Goal: Check status: Check status

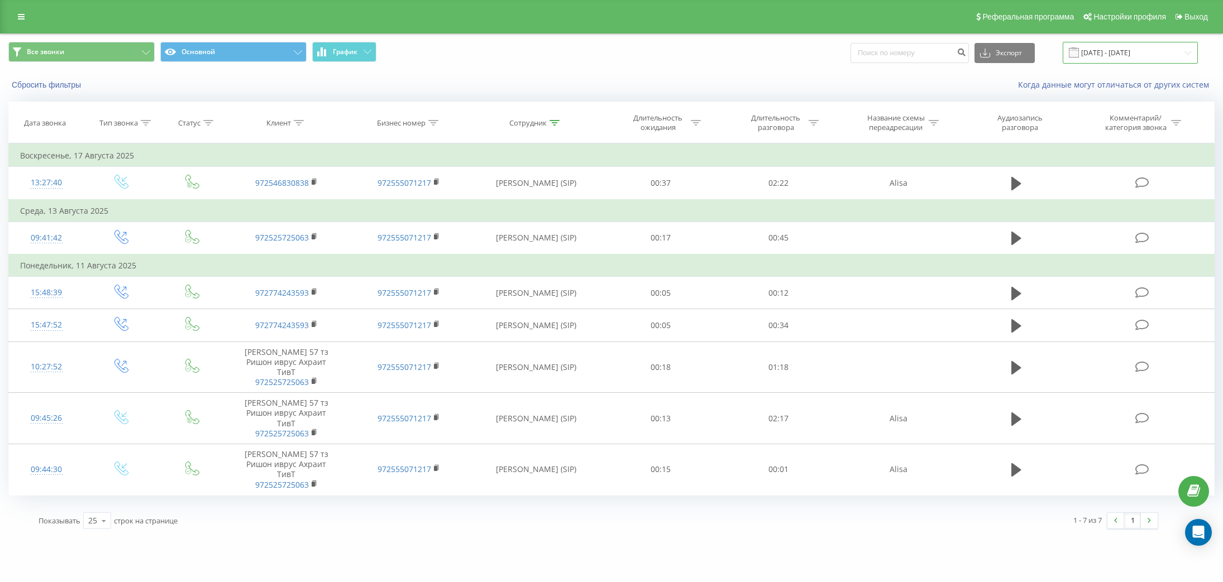
click at [1156, 55] on input "[DATE] - [DATE]" at bounding box center [1129, 53] width 135 height 22
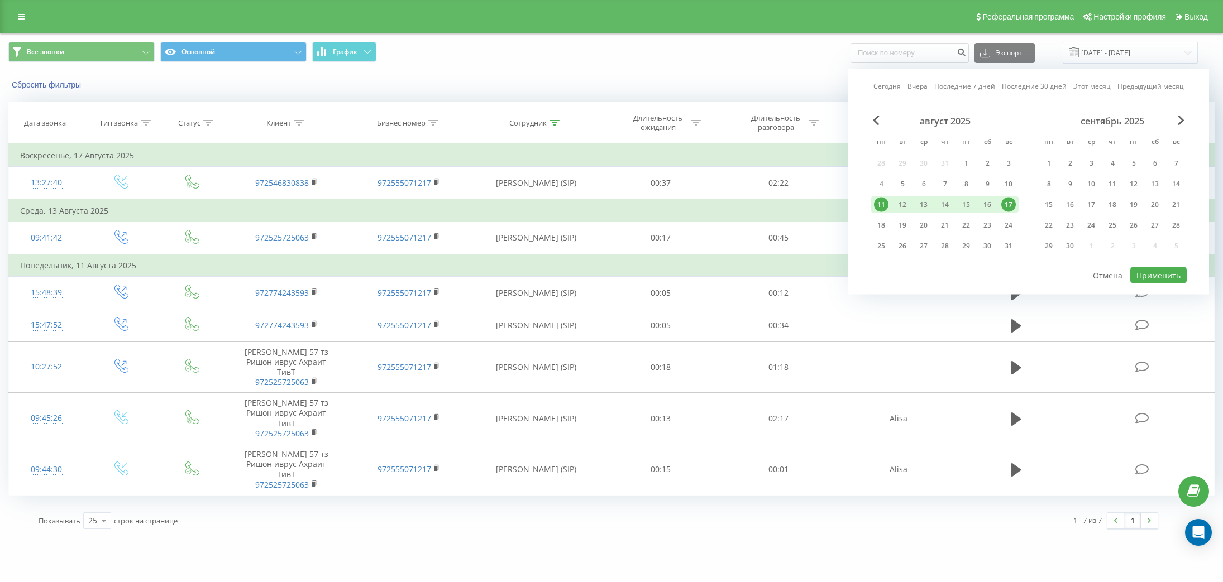
click at [955, 89] on link "Последние 7 дней" at bounding box center [964, 86] width 61 height 11
click at [960, 87] on link "Последние 7 дней" at bounding box center [964, 86] width 61 height 11
click at [1157, 277] on button "Применить" at bounding box center [1158, 275] width 56 height 16
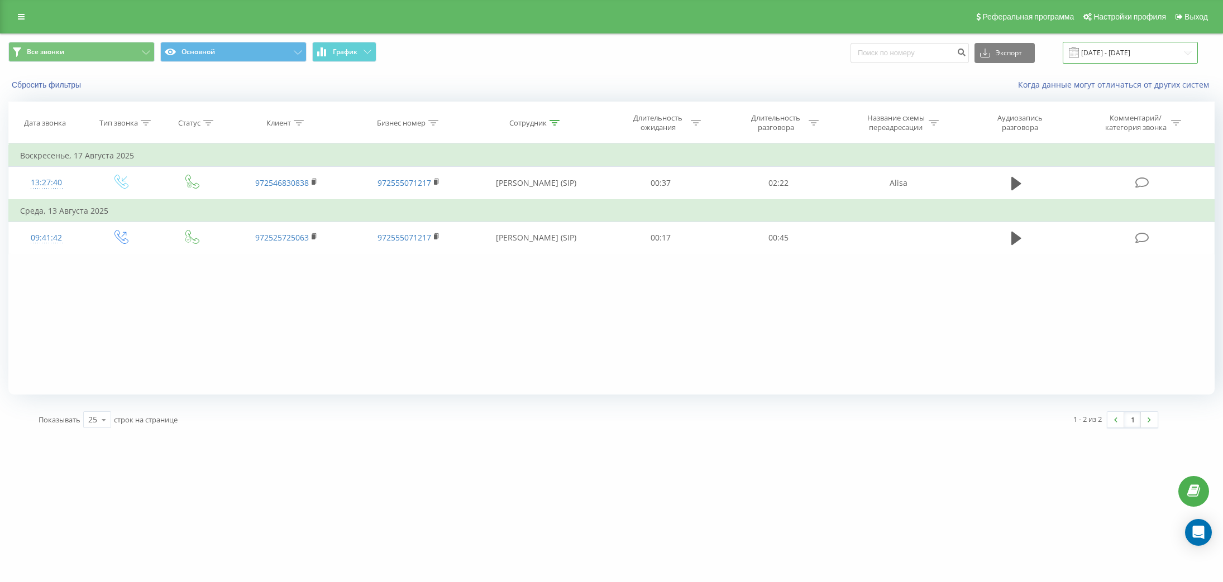
click at [1148, 55] on input "[DATE] - [DATE]" at bounding box center [1129, 53] width 135 height 22
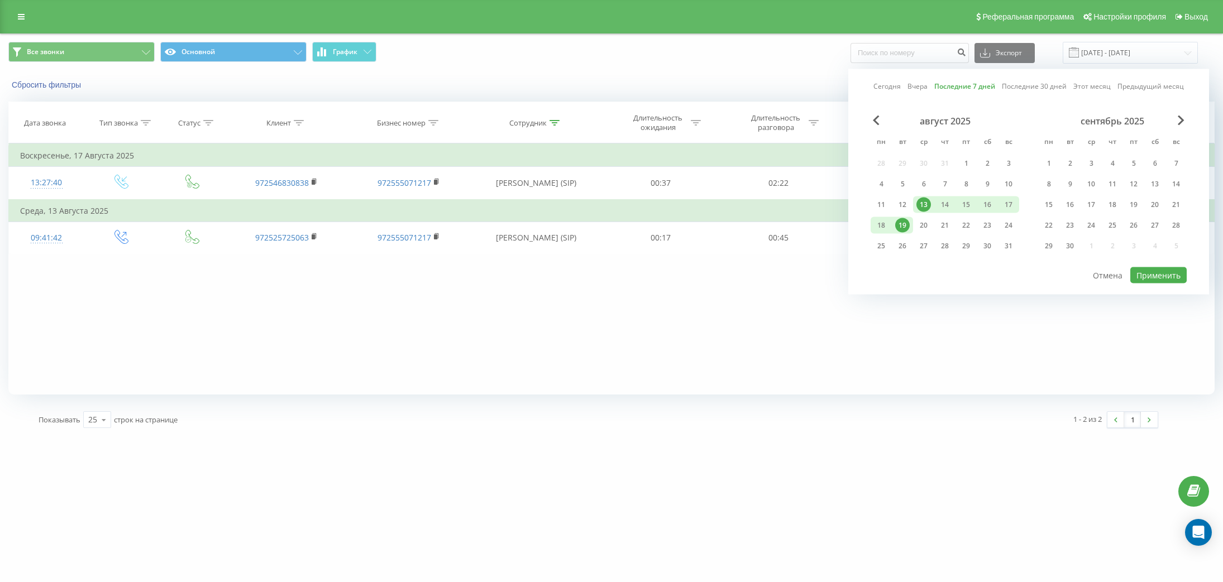
click at [1079, 87] on link "Этот месяц" at bounding box center [1091, 86] width 37 height 11
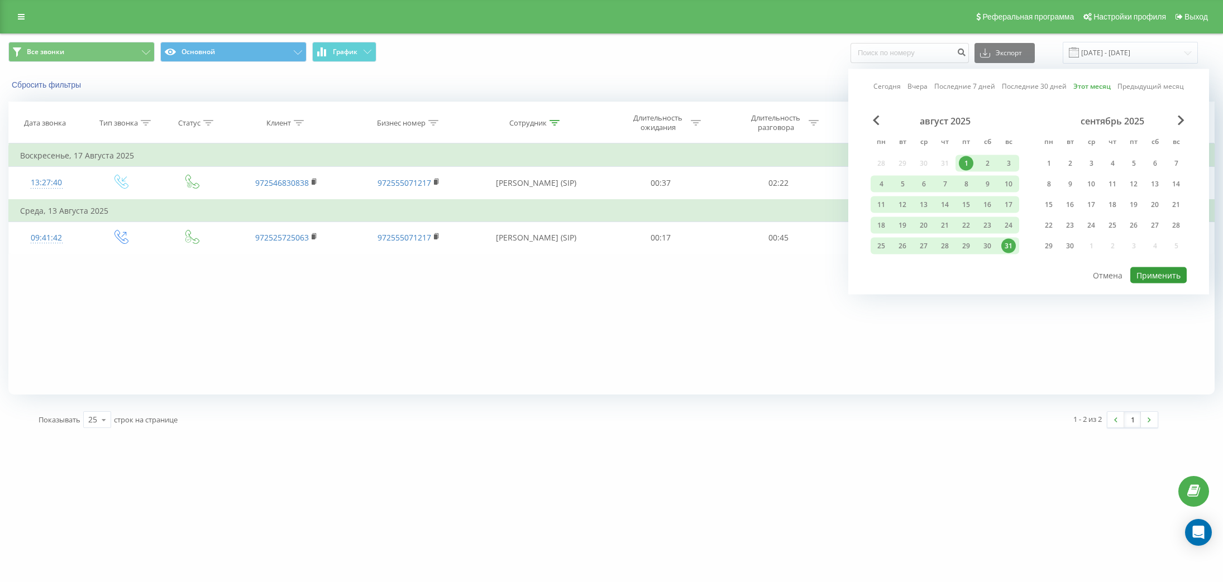
click at [1150, 274] on button "Применить" at bounding box center [1158, 275] width 56 height 16
type input "[DATE] - [DATE]"
